Goal: Check status: Check status

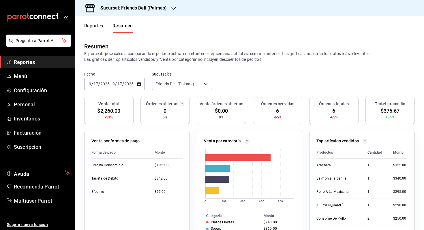
click at [132, 87] on div "2025-09-17 9 / 17 / 2025 - 2025-09-17 9 / 17 / 2025" at bounding box center [114, 84] width 61 height 12
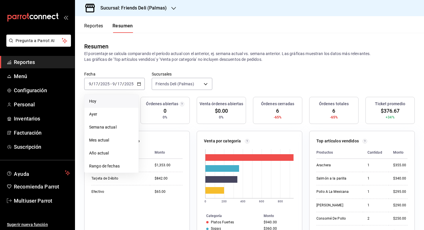
click at [118, 101] on span "Hoy" at bounding box center [111, 101] width 45 height 6
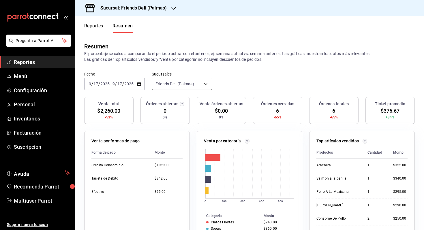
click at [205, 85] on body "Pregunta a Parrot AI Reportes Menú Configuración Personal Inventarios Facturaci…" at bounding box center [212, 115] width 424 height 230
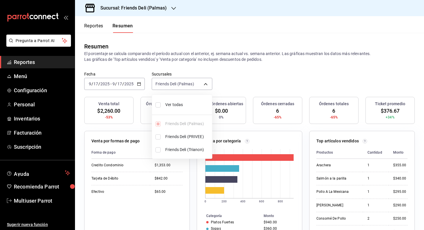
click at [186, 100] on li "Ver todas" at bounding box center [182, 104] width 60 height 15
type input "[object Object],[object Object],[object Object]"
checkbox input "true"
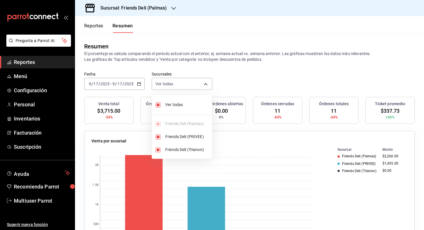
click at [246, 83] on div at bounding box center [212, 115] width 424 height 230
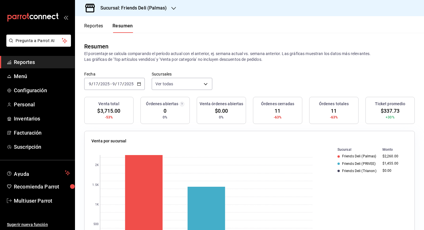
click at [116, 85] on span "/" at bounding box center [116, 84] width 2 height 5
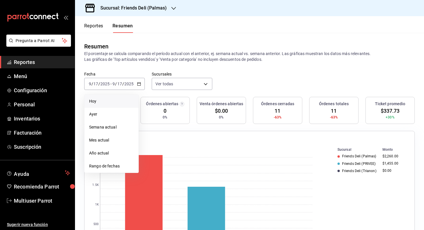
click at [171, 44] on div "Resumen" at bounding box center [249, 46] width 331 height 9
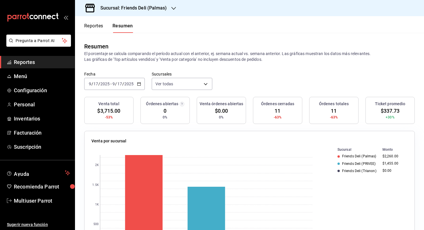
click at [139, 84] on icon "button" at bounding box center [139, 84] width 4 height 4
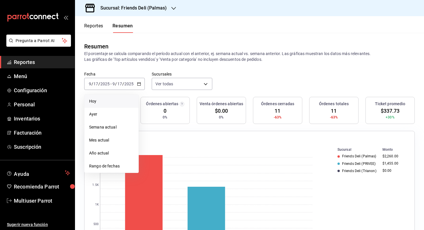
click at [126, 96] on li "Hoy" at bounding box center [112, 101] width 54 height 13
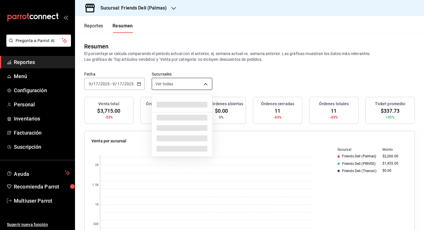
click at [184, 86] on body "Pregunta a Parrot AI Reportes Menú Configuración Personal Inventarios Facturaci…" at bounding box center [212, 115] width 424 height 230
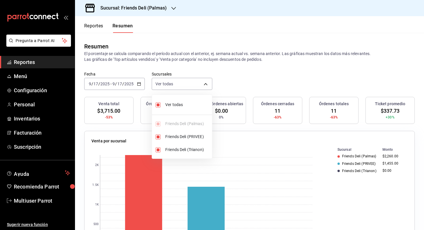
click at [181, 106] on span "Ver todas" at bounding box center [187, 105] width 44 height 6
type input "[object Object]"
checkbox input "false"
